Goal: Information Seeking & Learning: Learn about a topic

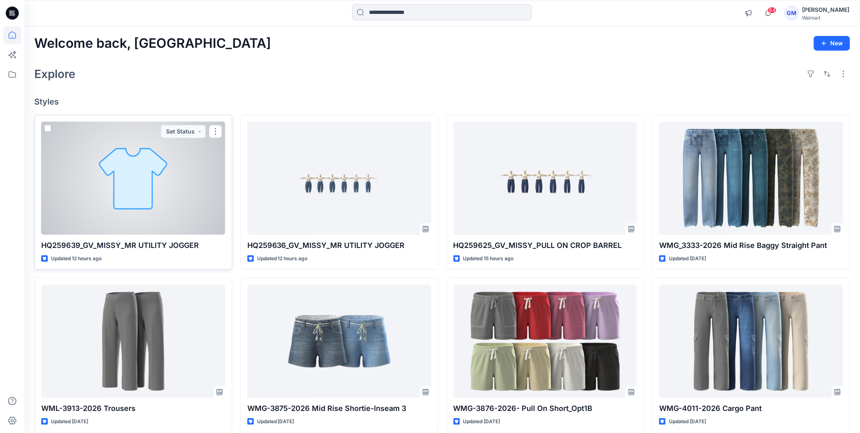
click at [154, 153] on div at bounding box center [133, 178] width 184 height 113
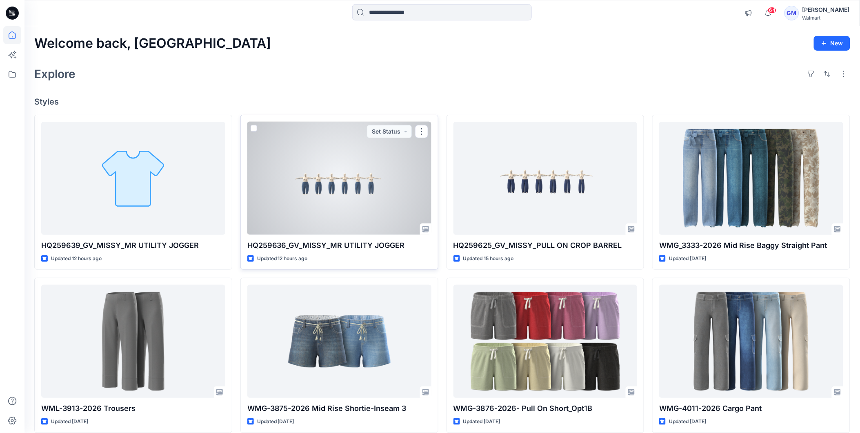
click at [347, 157] on div at bounding box center [339, 178] width 184 height 113
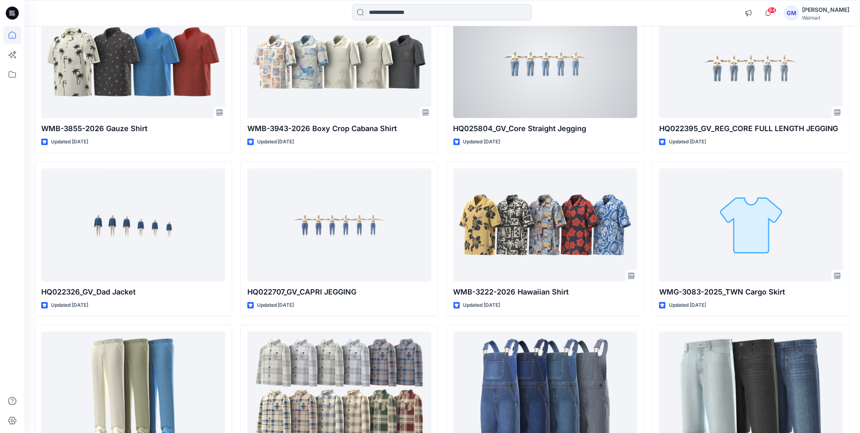
scroll to position [610, 0]
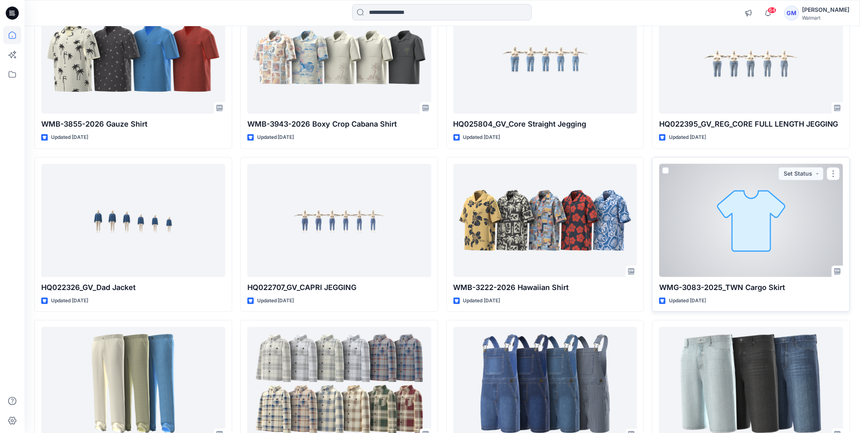
click at [802, 216] on div at bounding box center [751, 220] width 184 height 113
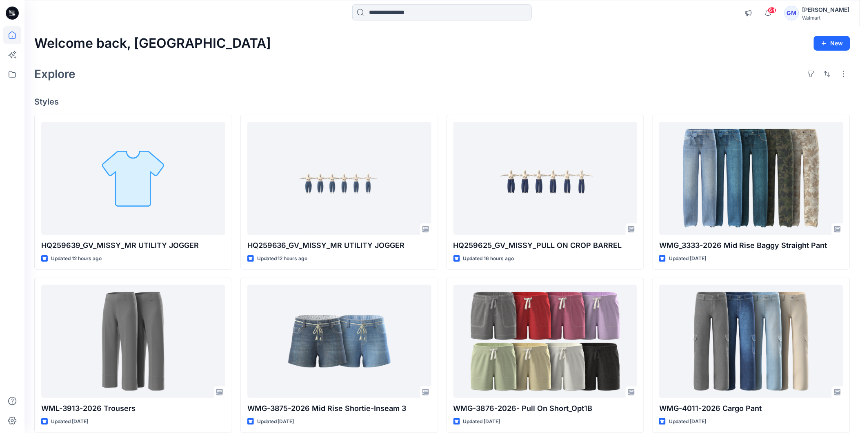
click at [397, 11] on input at bounding box center [442, 12] width 180 height 16
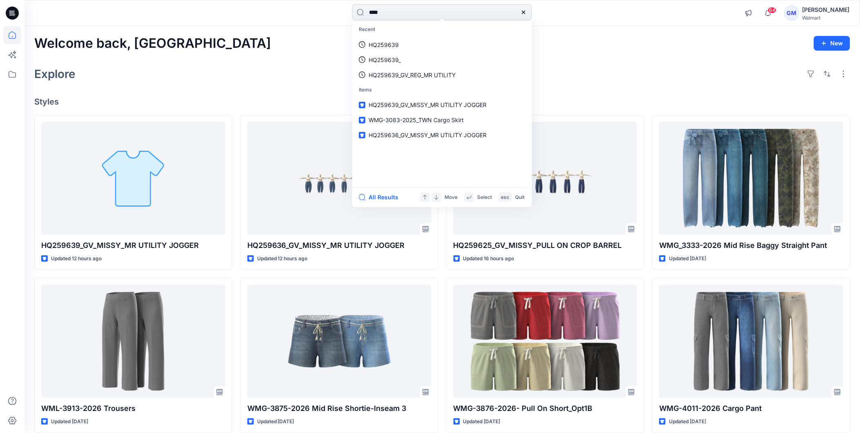
type input "****"
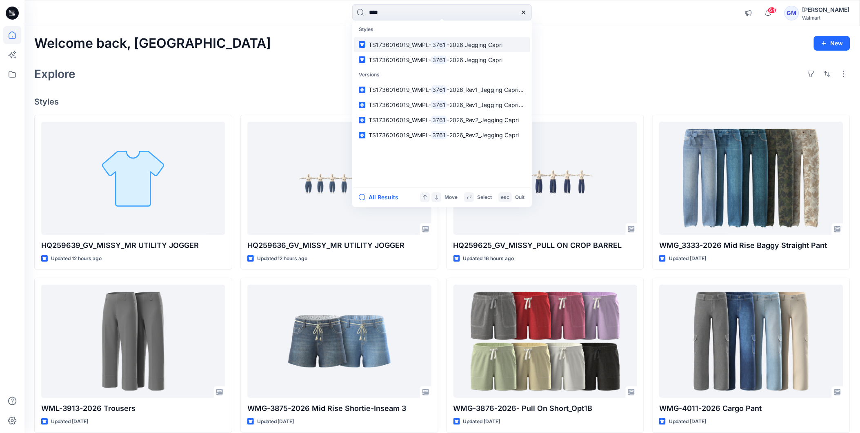
click at [458, 47] on p "TS1736016019_WMPL- 3761 -2026 Jegging Capri" at bounding box center [436, 44] width 134 height 9
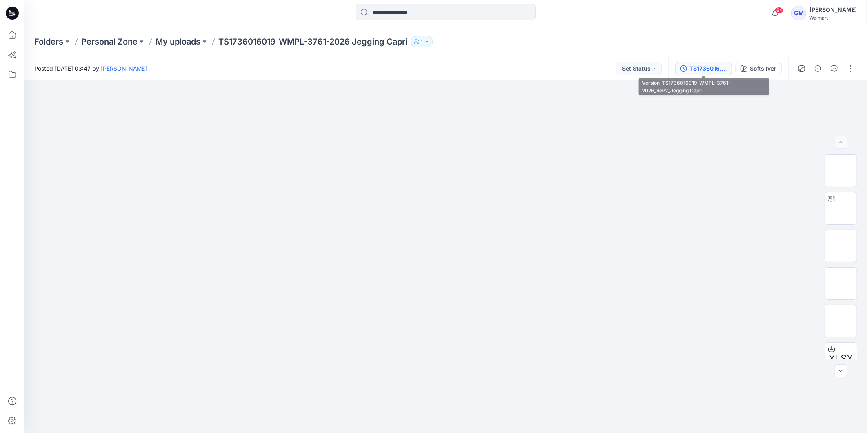
click at [702, 64] on div "TS1736016019_WMPL-3761-2026_Rev2_Jegging Capri" at bounding box center [708, 68] width 38 height 9
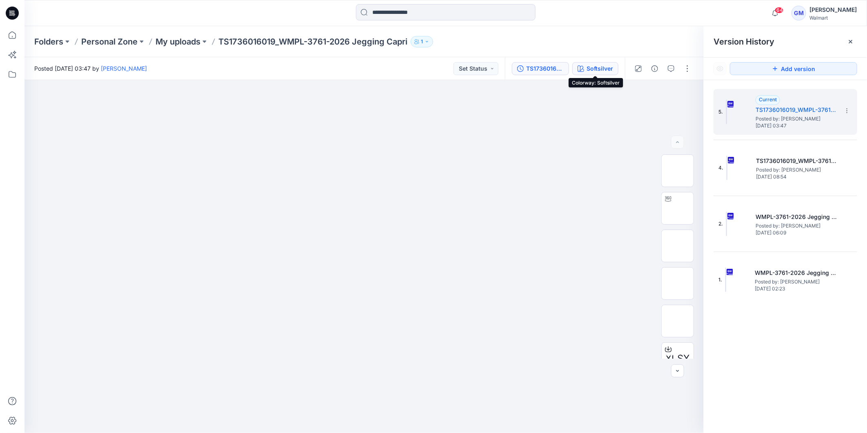
click at [603, 64] on div "Softsilver" at bounding box center [599, 68] width 27 height 9
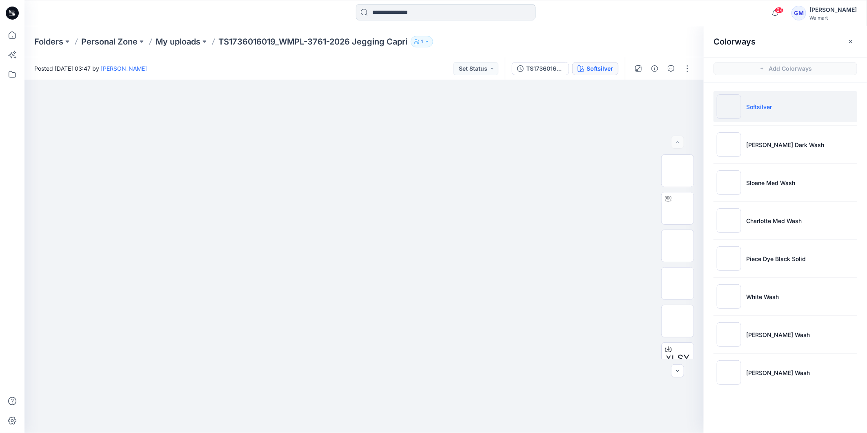
click at [408, 16] on input at bounding box center [446, 12] width 180 height 16
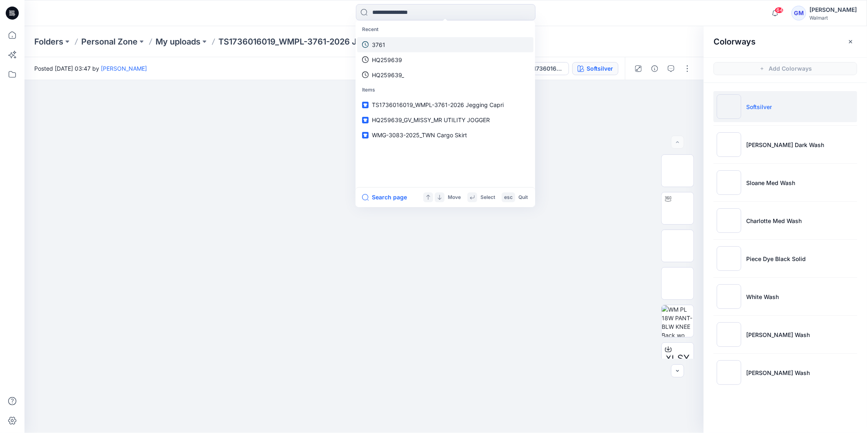
click at [394, 41] on link "3761" at bounding box center [445, 44] width 176 height 15
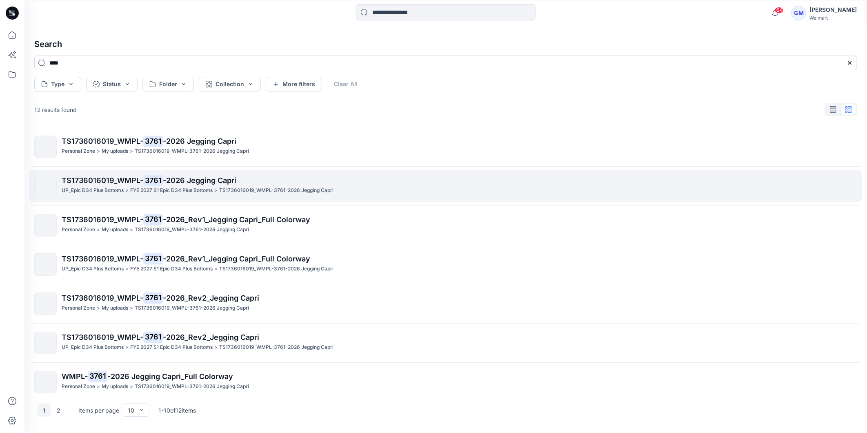
click at [135, 180] on span "TS1736016019_WMPL-" at bounding box center [103, 180] width 82 height 9
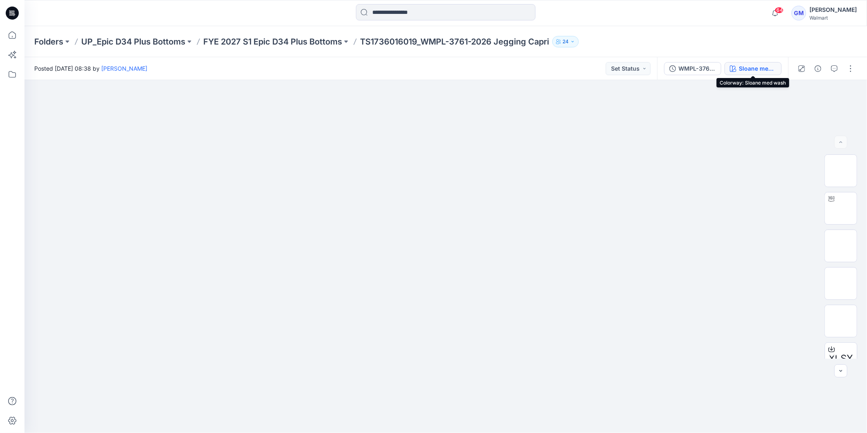
click at [737, 67] on button "Sloane med wash" at bounding box center [752, 68] width 57 height 13
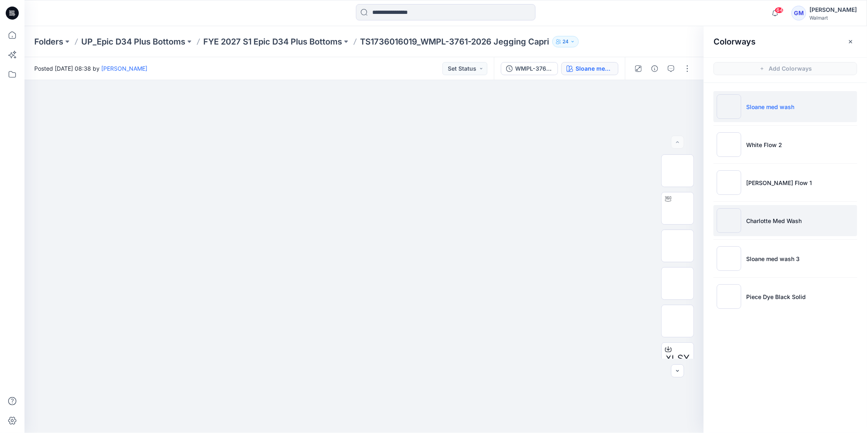
click at [765, 222] on p "Charlotte Med Wash" at bounding box center [774, 220] width 56 height 9
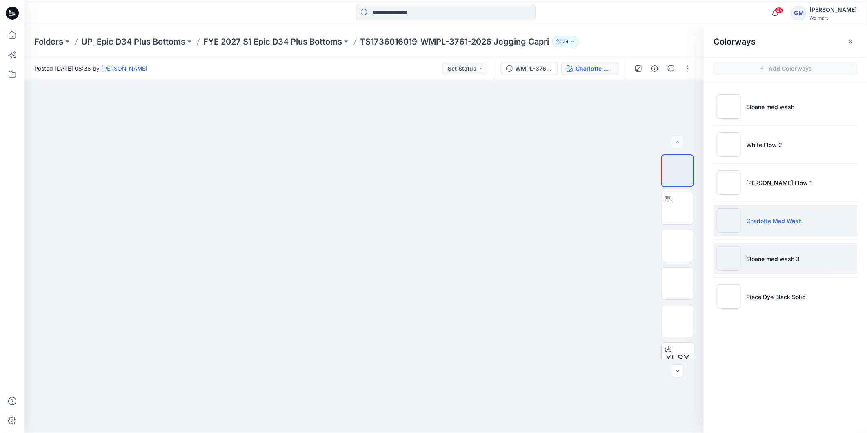
click at [777, 256] on p "Sloane med wash 3" at bounding box center [772, 258] width 53 height 9
